Goal: Task Accomplishment & Management: Manage account settings

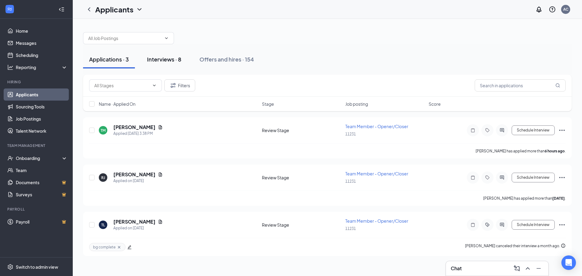
click at [173, 63] on div "Interviews · 8" at bounding box center [164, 60] width 34 height 8
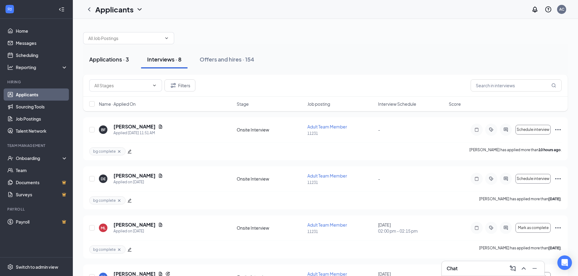
click at [107, 62] on div "Applications · 3" at bounding box center [109, 60] width 40 height 8
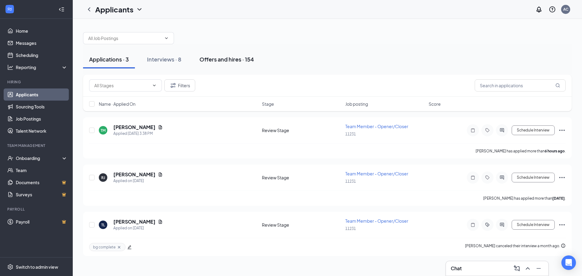
click at [204, 66] on button "Offers and hires · 154" at bounding box center [226, 59] width 67 height 18
click at [160, 60] on div "Interviews · 8" at bounding box center [164, 60] width 34 height 8
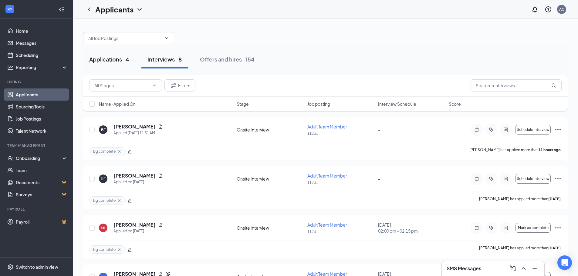
click at [110, 63] on button "Applications · 4" at bounding box center [109, 59] width 52 height 18
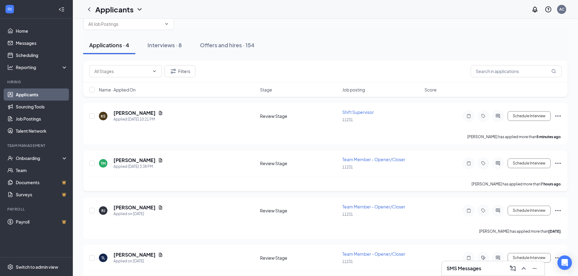
scroll to position [4, 0]
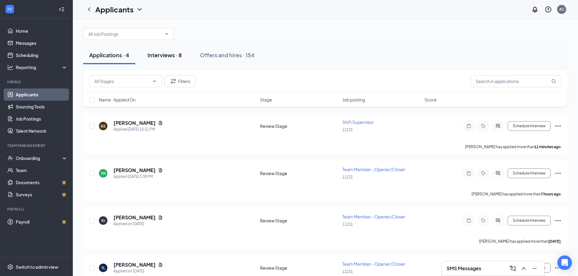
click at [171, 56] on div "Interviews · 8" at bounding box center [164, 55] width 34 height 8
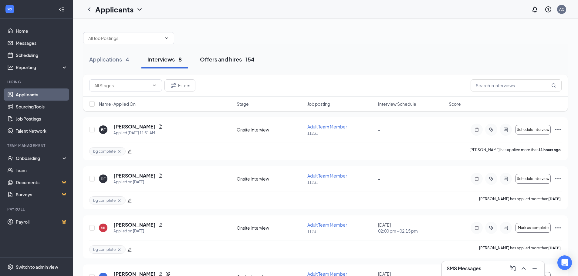
click at [231, 60] on div "Offers and hires · 154" at bounding box center [227, 60] width 55 height 8
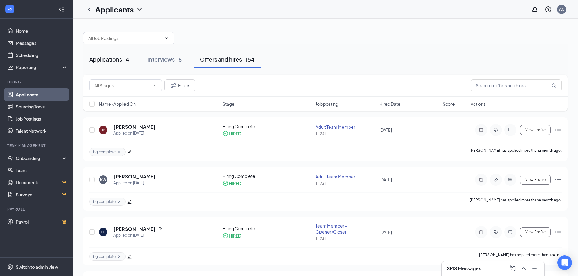
click at [130, 59] on button "Applications · 4" at bounding box center [109, 59] width 52 height 18
